Goal: Information Seeking & Learning: Learn about a topic

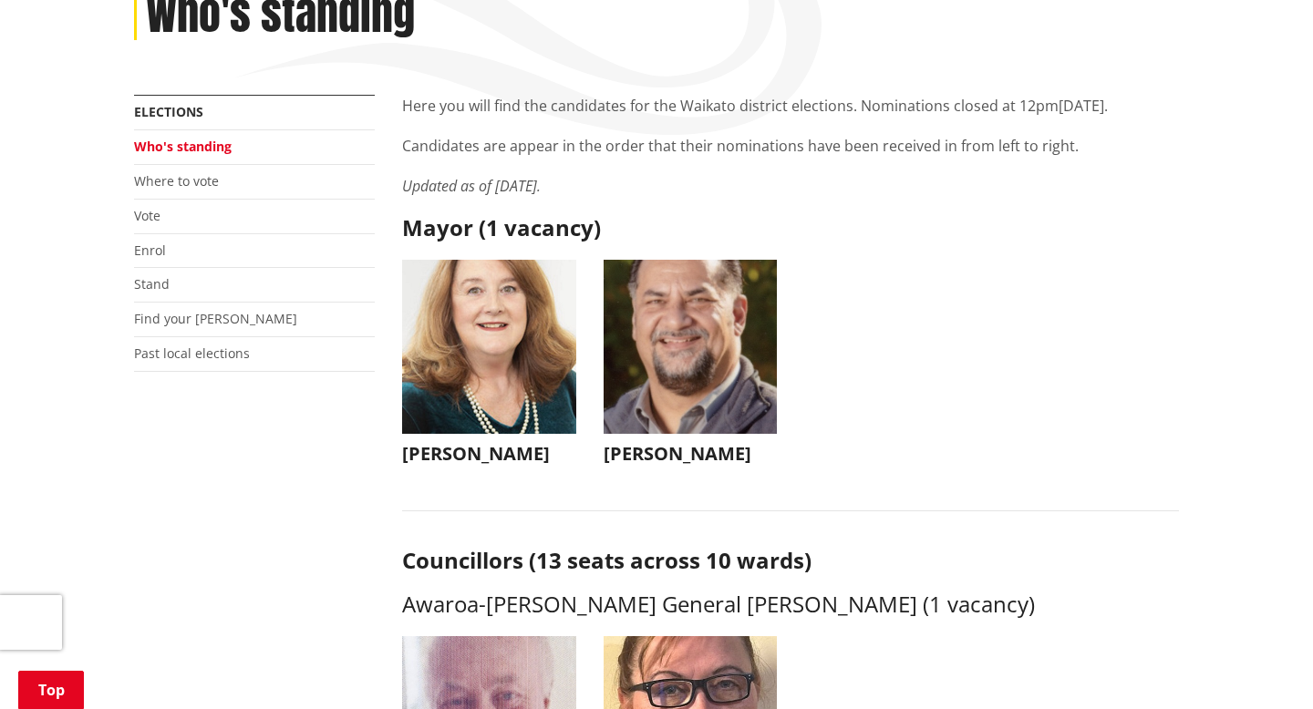
scroll to position [304, 0]
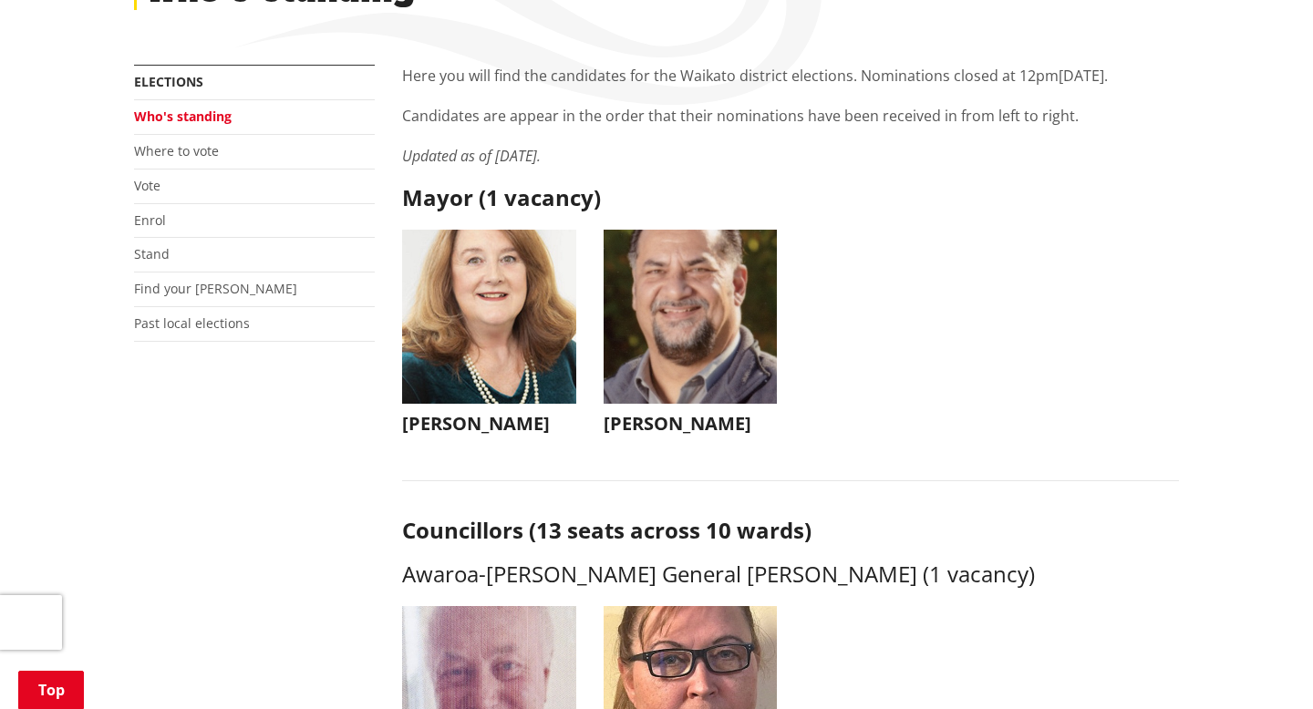
click at [644, 314] on img "button" at bounding box center [691, 317] width 174 height 174
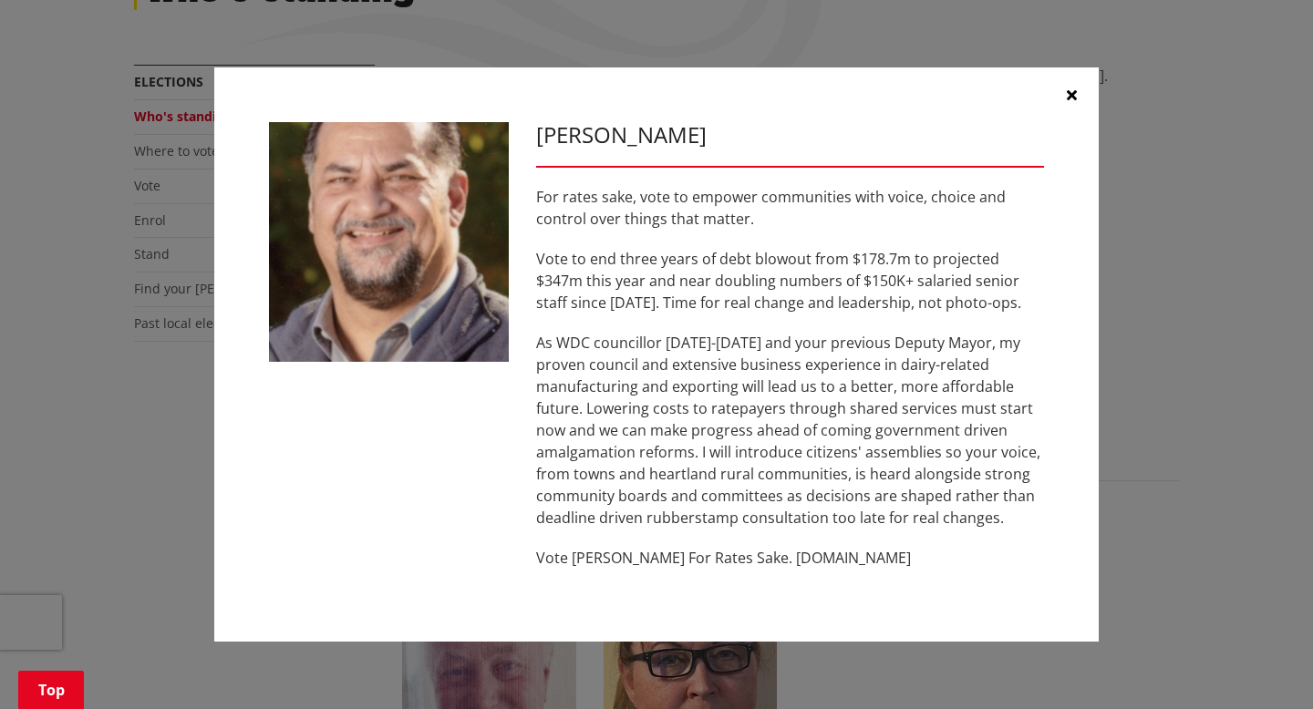
click at [644, 95] on icon "button" at bounding box center [1072, 95] width 10 height 15
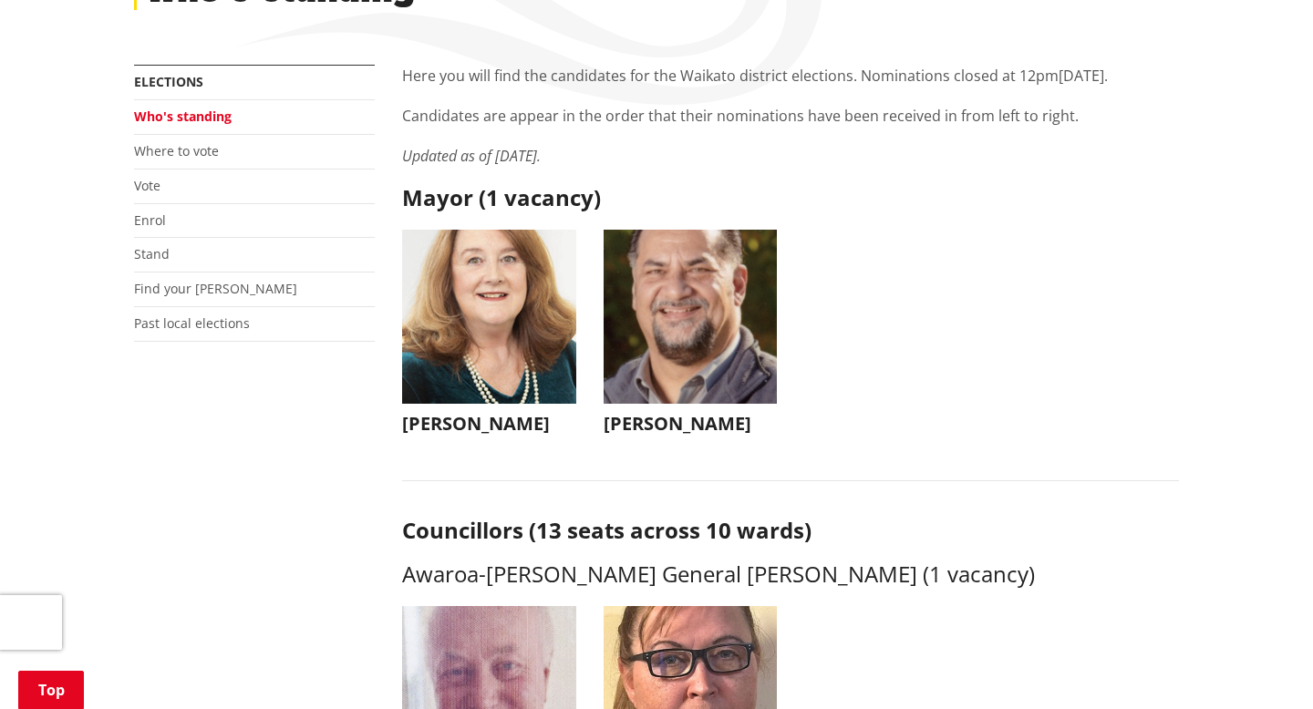
click at [513, 304] on img "button" at bounding box center [489, 317] width 174 height 174
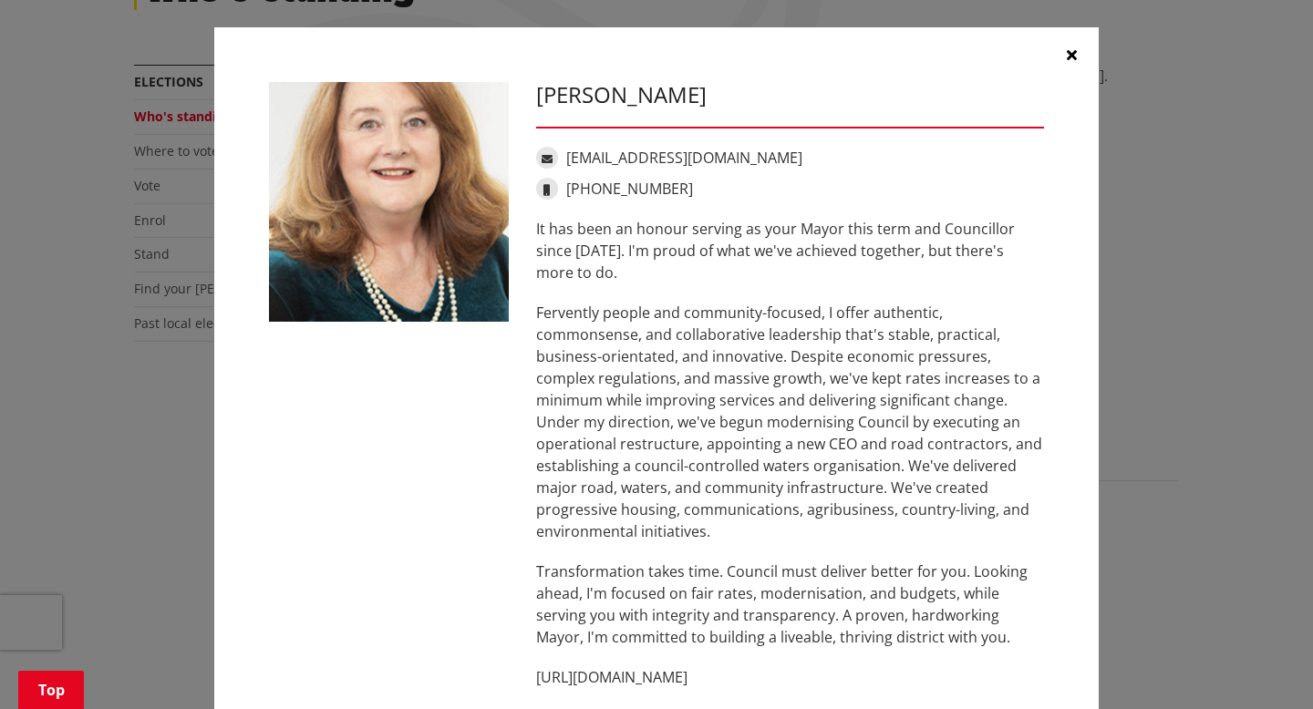
click at [644, 57] on icon "button" at bounding box center [1072, 54] width 10 height 15
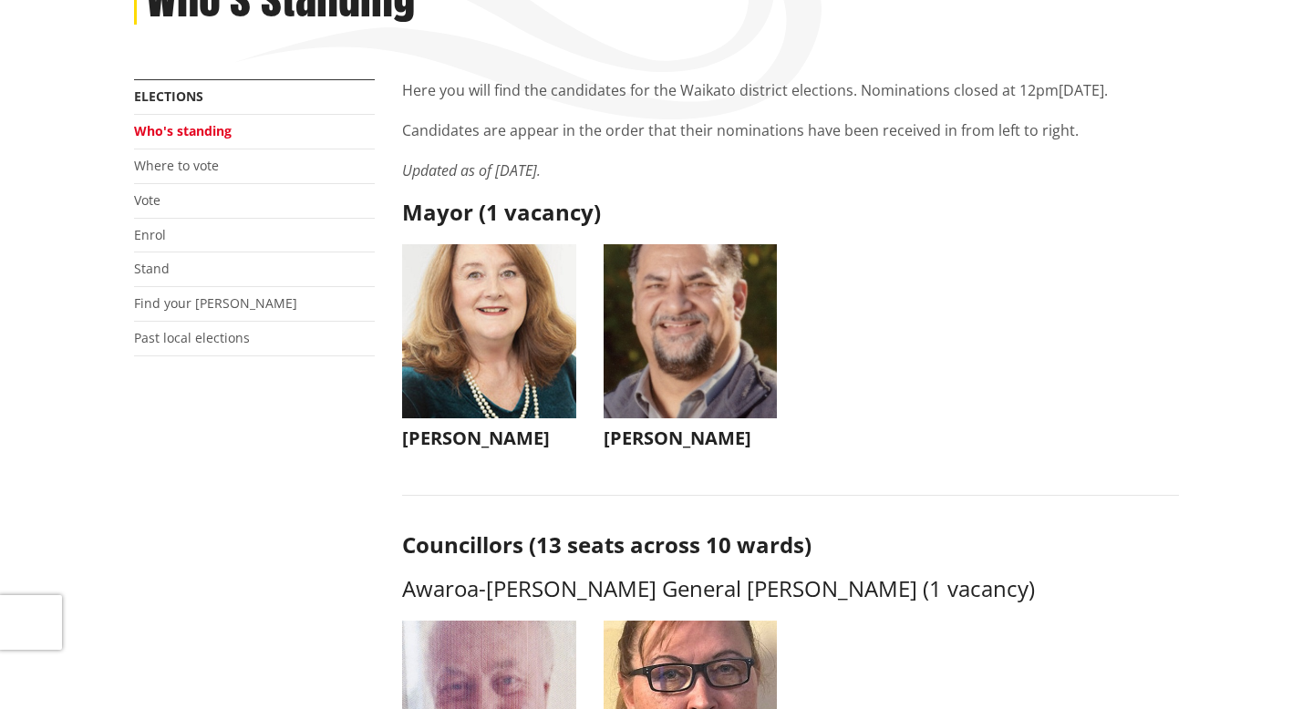
scroll to position [0, 0]
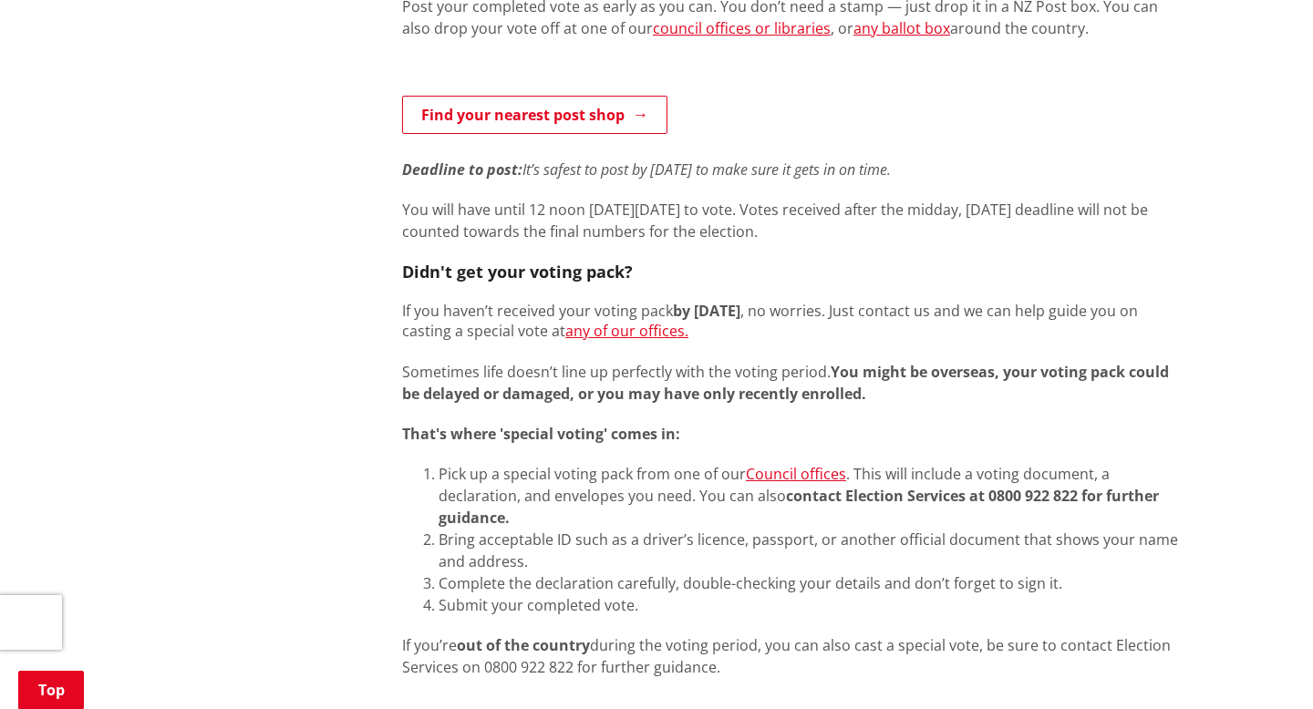
scroll to position [1163, 0]
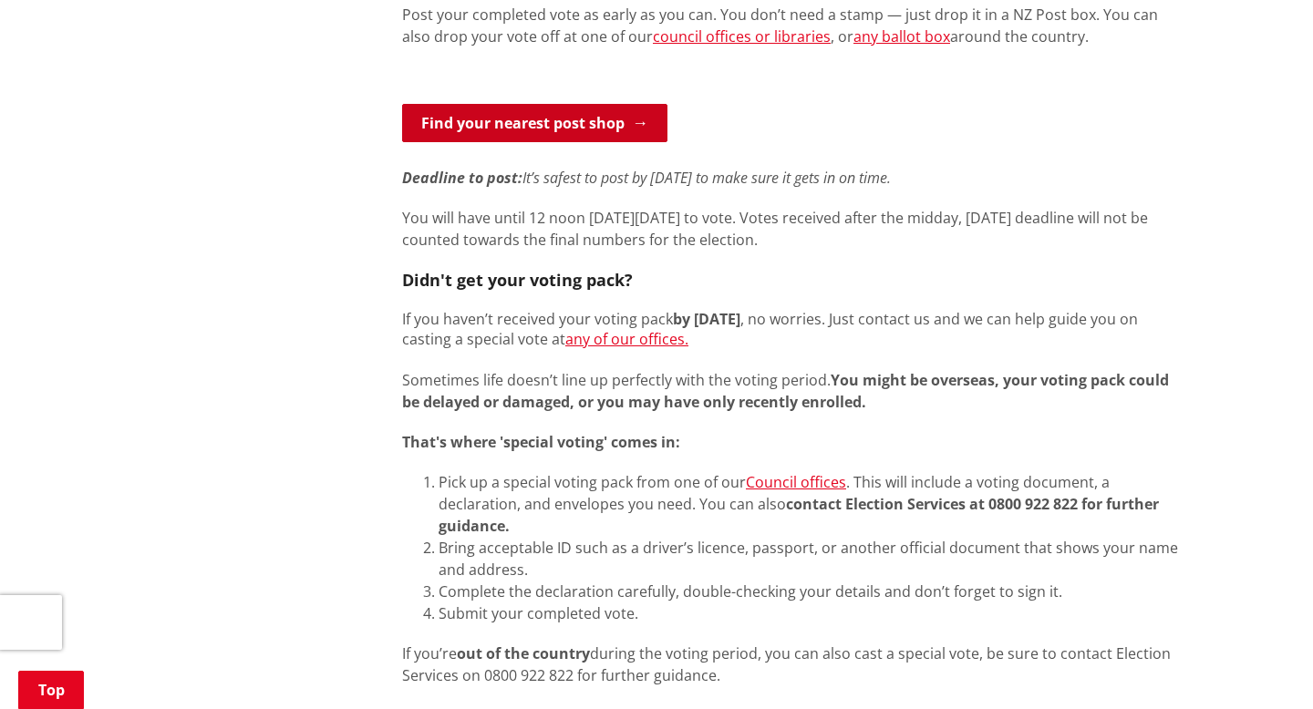
click at [597, 107] on link "Find your nearest post shop" at bounding box center [534, 123] width 265 height 38
